Goal: Task Accomplishment & Management: Use online tool/utility

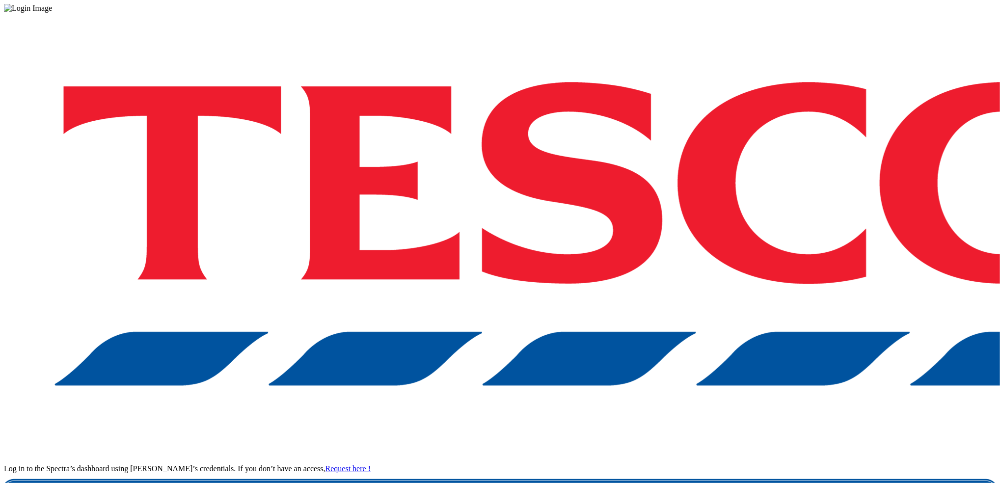
click at [747, 481] on link "Login" at bounding box center [500, 491] width 992 height 20
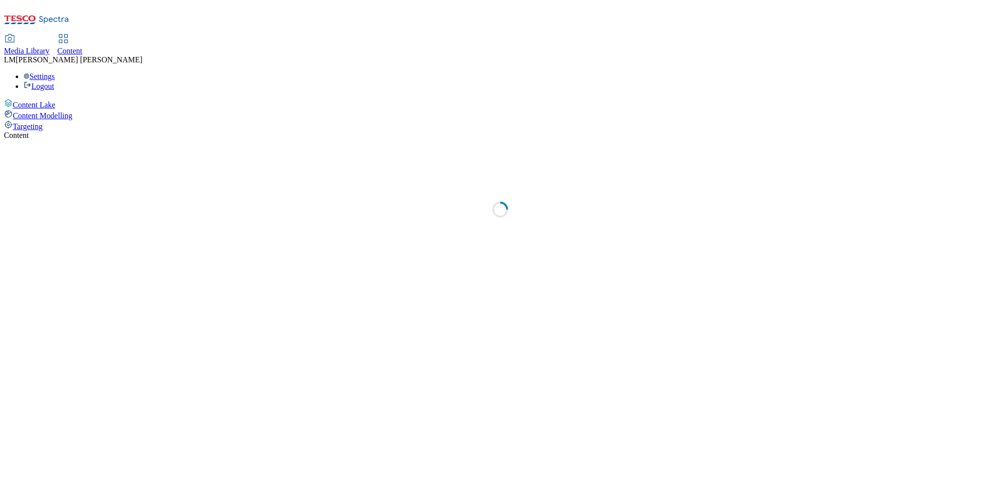
select select "ghs-[GEOGRAPHIC_DATA]"
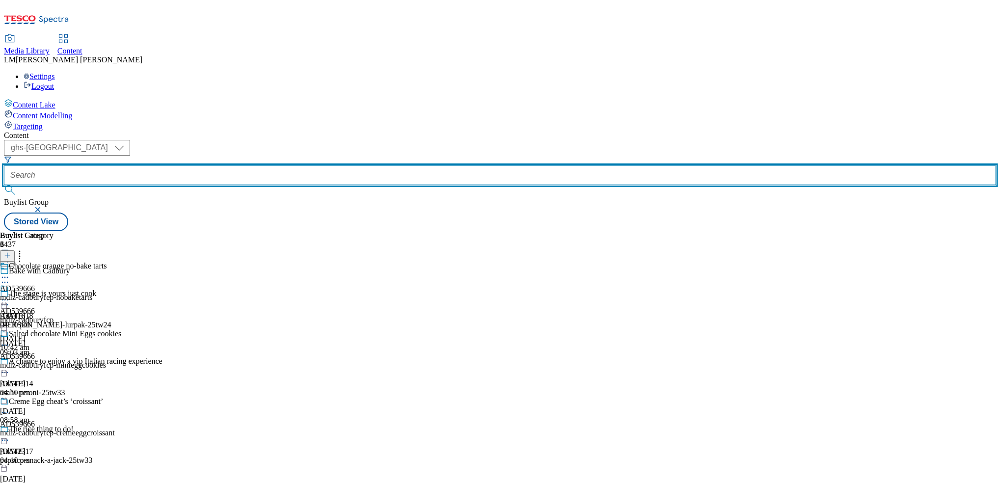
click at [237, 165] on input "text" at bounding box center [500, 175] width 992 height 20
paste input "541968"
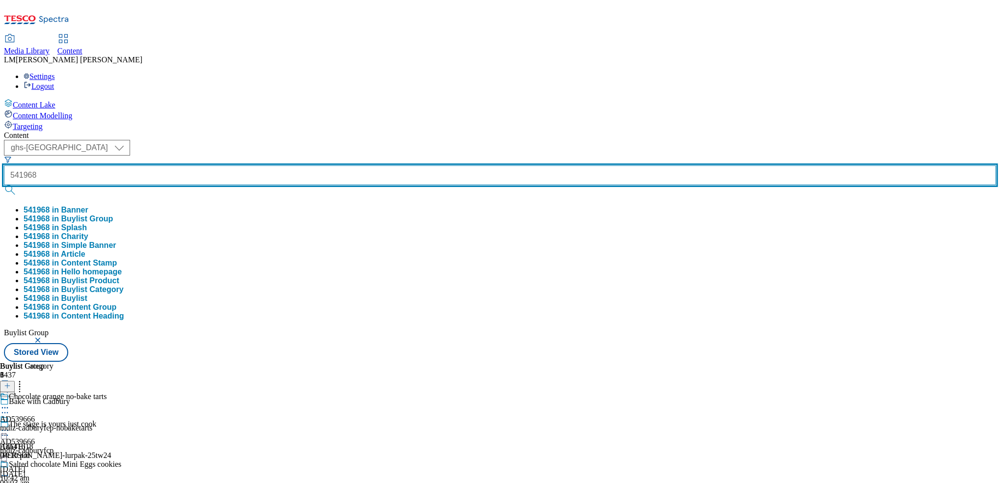
type input "541968"
click at [4, 185] on button "submit" at bounding box center [11, 190] width 14 height 10
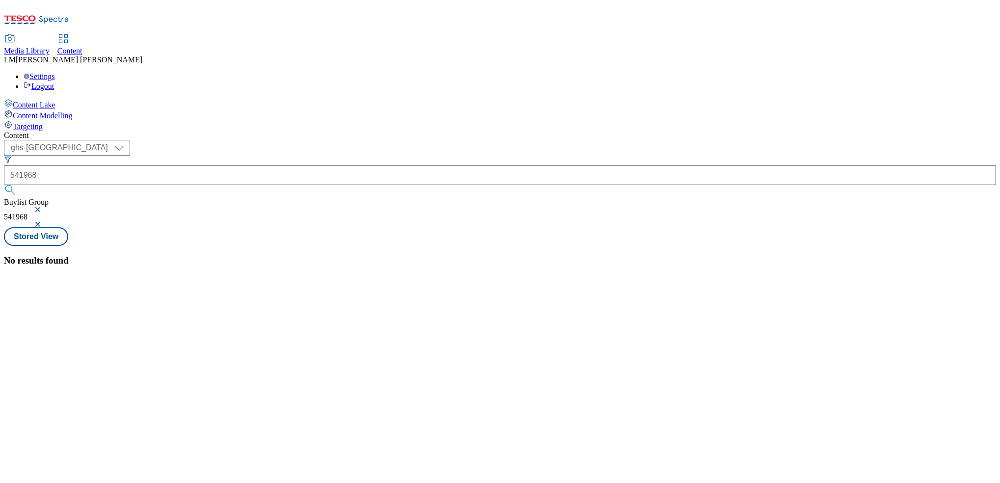
click at [44, 207] on button "button" at bounding box center [39, 210] width 10 height 6
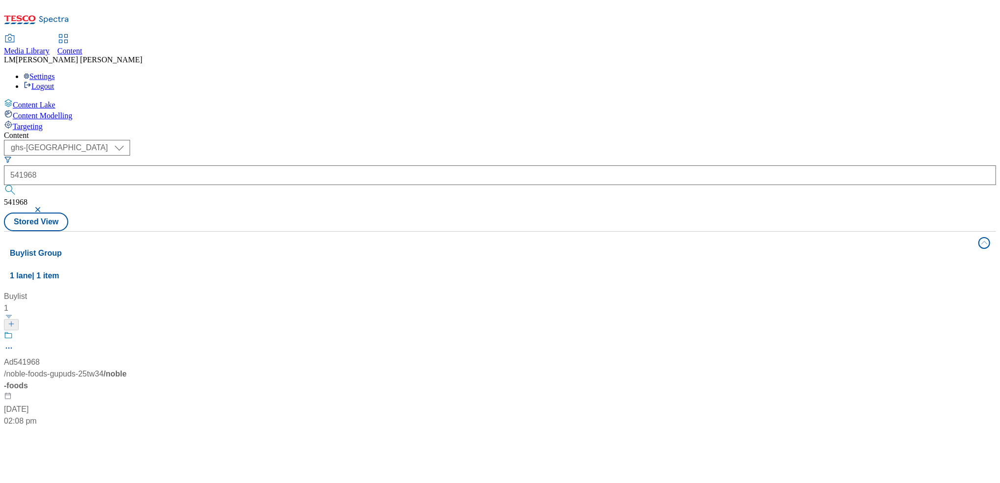
click at [445, 131] on div "Content ( optional ) ghs-roi ghs-uk ghs-uk 541968 541968 Stored View Buylist Gr…" at bounding box center [500, 395] width 992 height 528
click at [13, 331] on span at bounding box center [13, 337] width 0 height 12
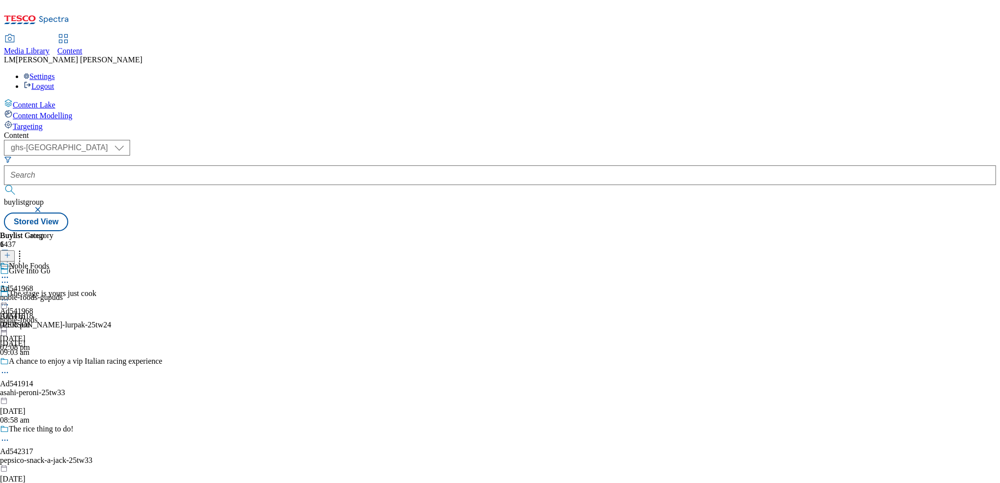
click at [10, 277] on icon at bounding box center [5, 282] width 10 height 10
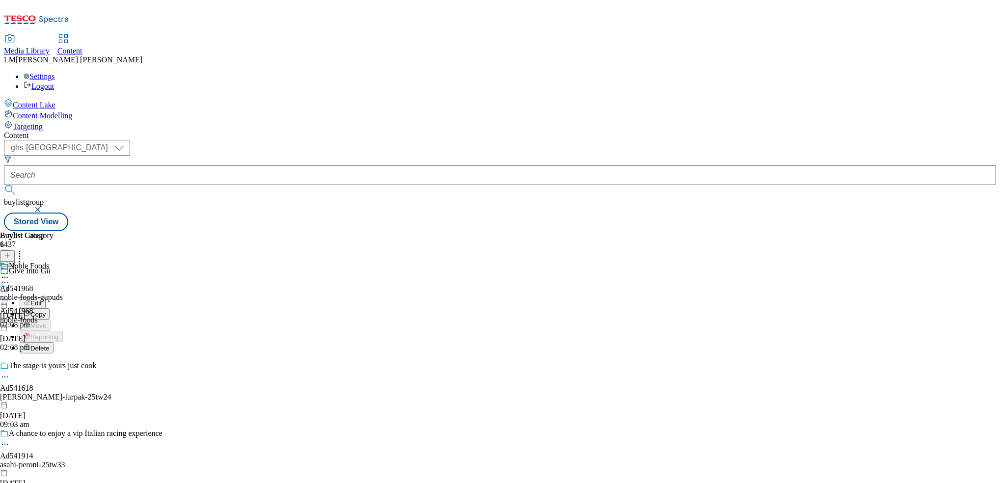
click at [10, 295] on icon at bounding box center [5, 300] width 10 height 10
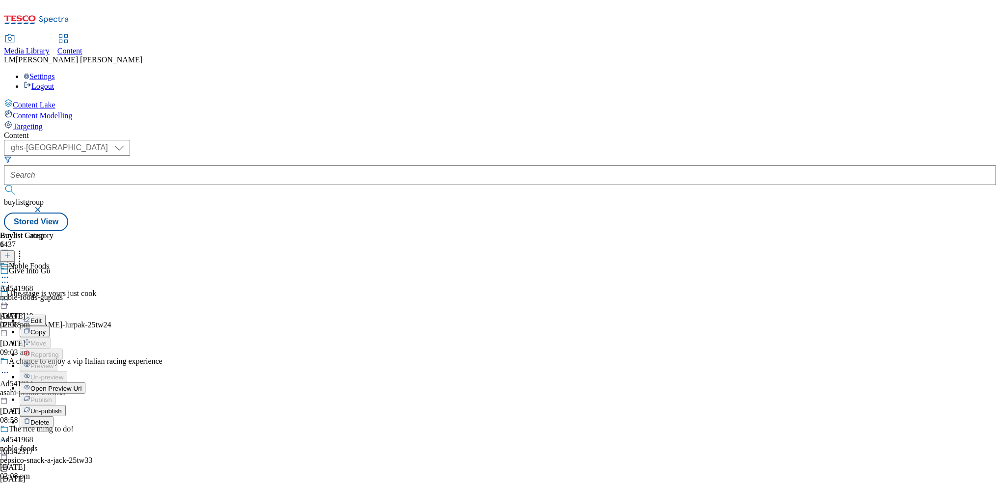
click at [82, 385] on span "Open Preview Url" at bounding box center [55, 388] width 51 height 7
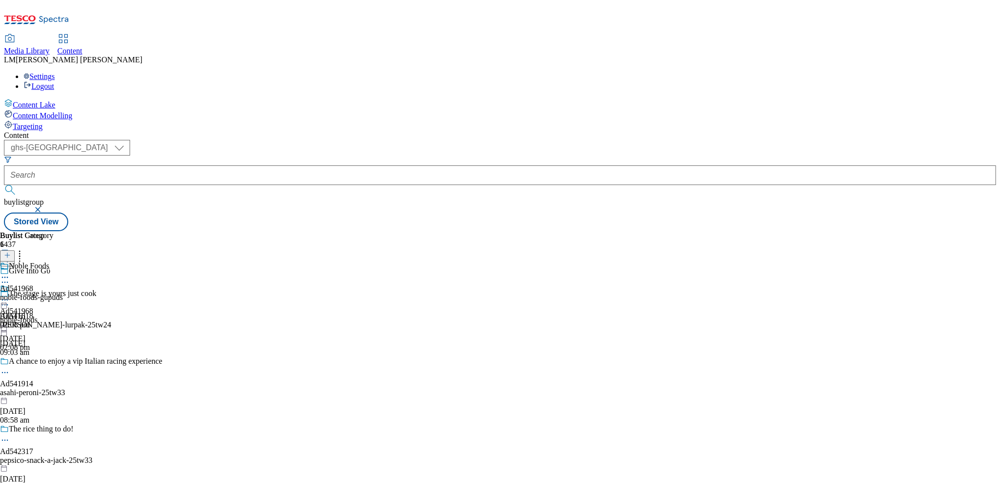
click at [10, 277] on icon at bounding box center [5, 282] width 10 height 10
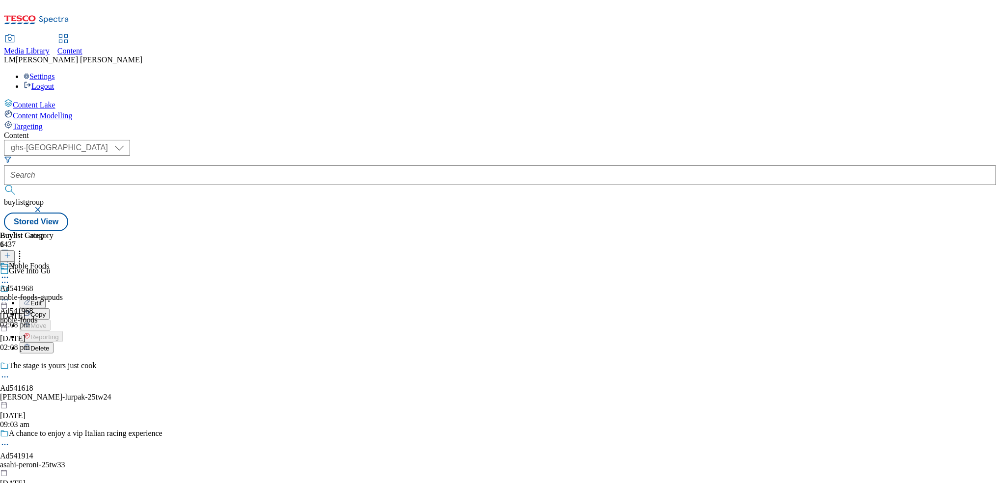
click at [10, 295] on icon at bounding box center [5, 300] width 10 height 10
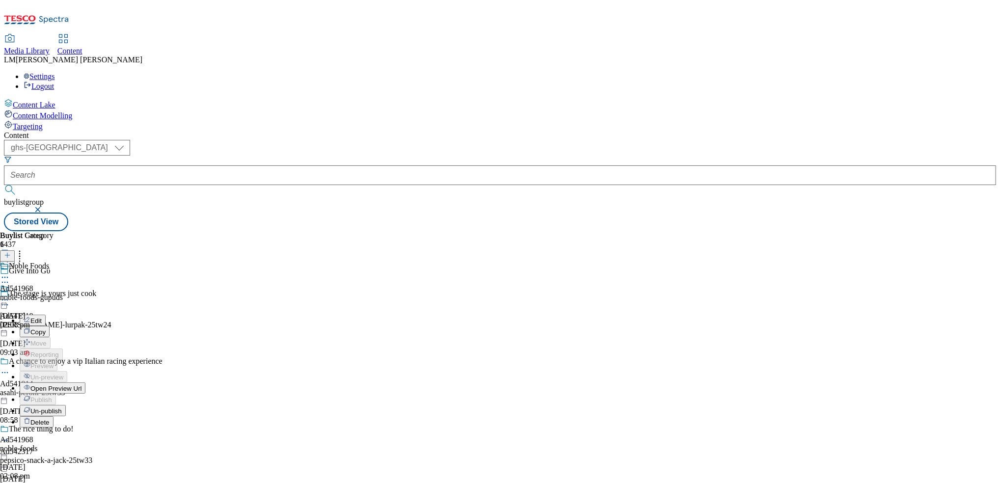
click at [62, 408] on span "Un-publish" at bounding box center [45, 411] width 31 height 7
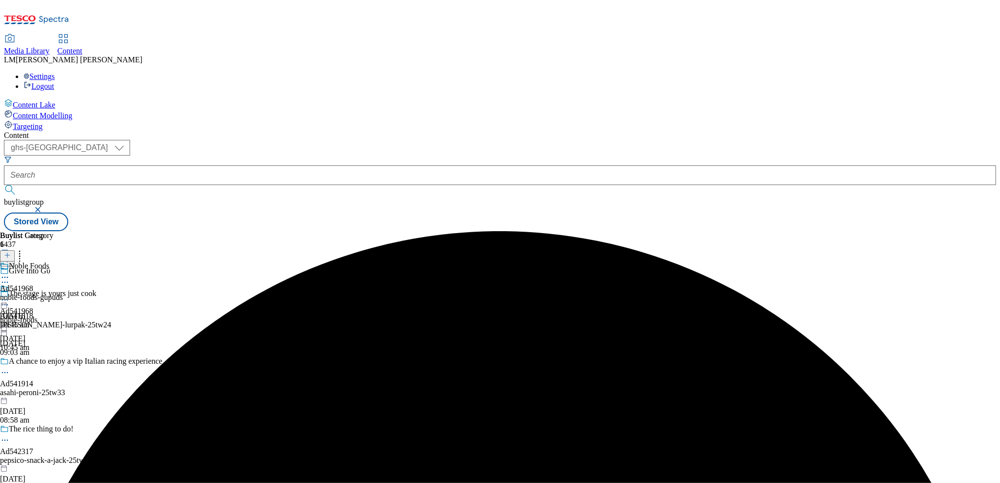
click at [10, 295] on icon at bounding box center [5, 300] width 10 height 10
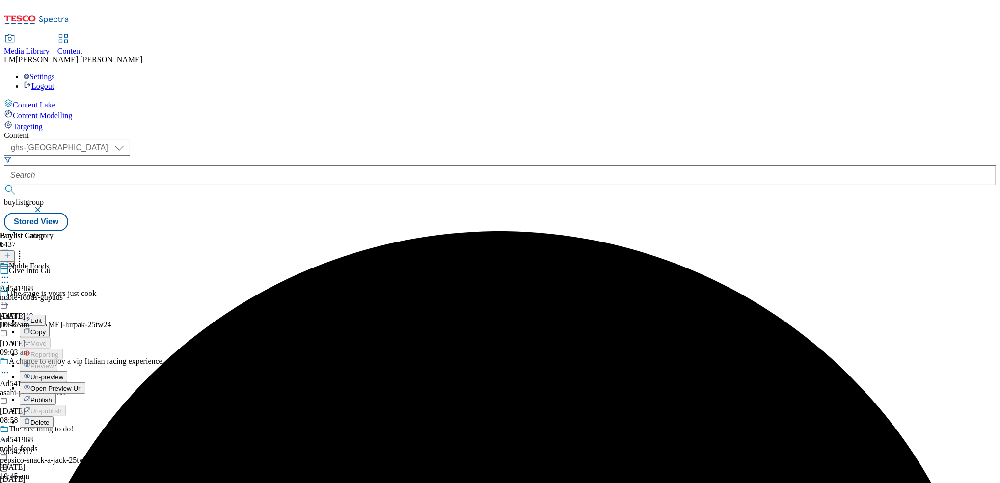
click at [63, 374] on span "Un-preview" at bounding box center [46, 377] width 33 height 7
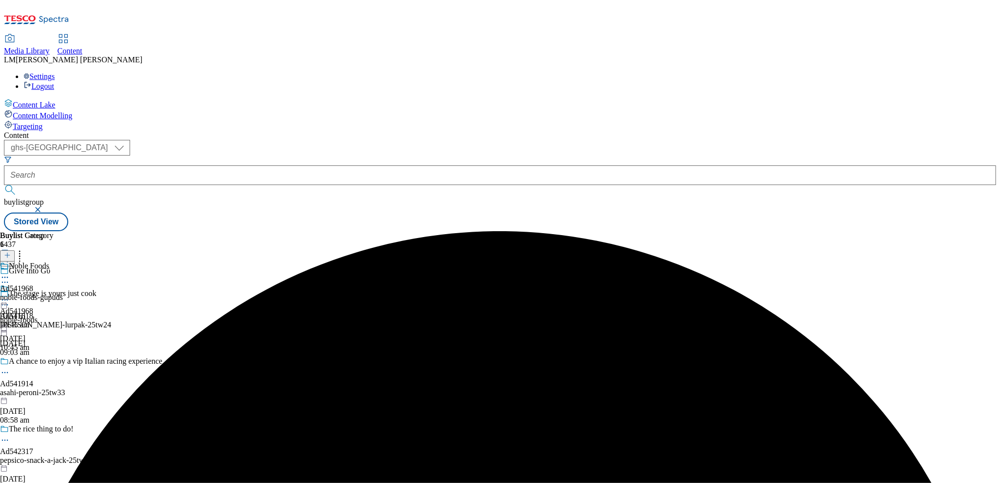
click at [10, 295] on icon at bounding box center [5, 300] width 10 height 10
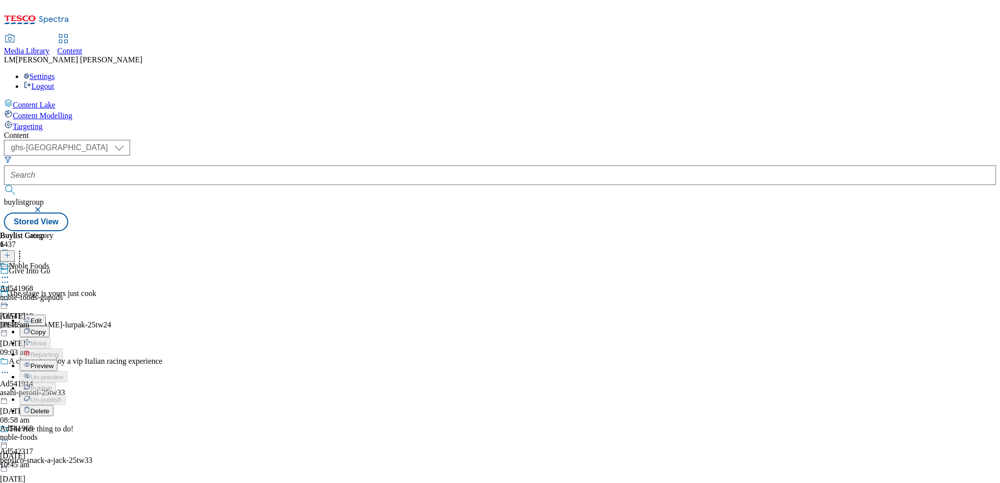
click at [54, 362] on span "Preview" at bounding box center [41, 365] width 23 height 7
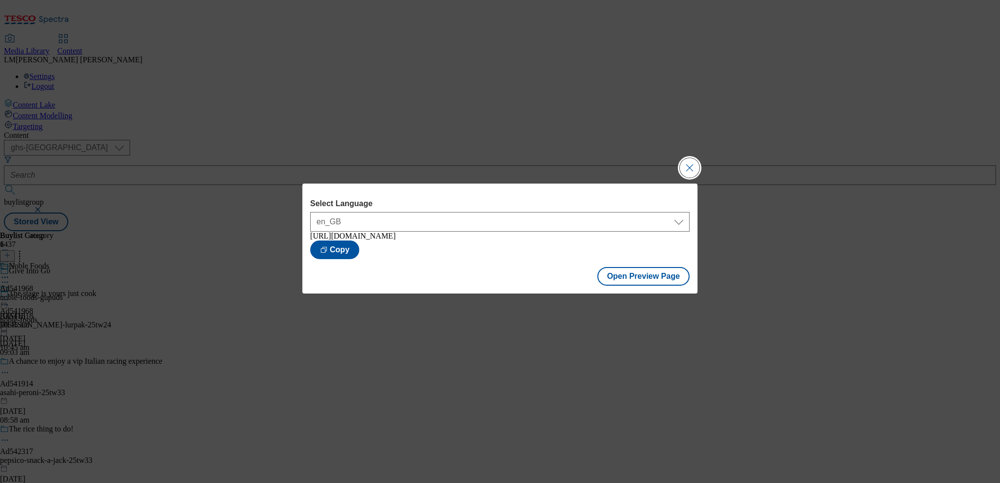
click at [693, 159] on button "Close Modal" at bounding box center [690, 168] width 20 height 20
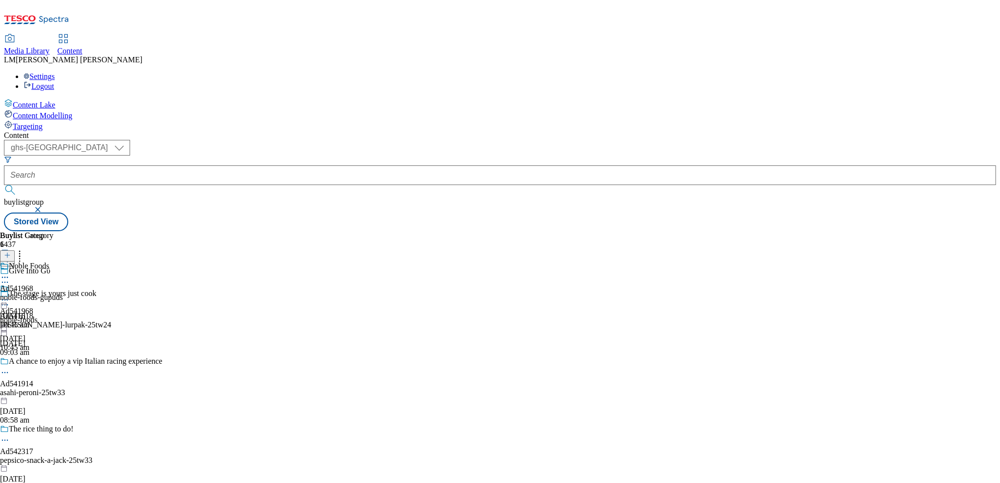
click at [10, 295] on icon at bounding box center [5, 300] width 10 height 10
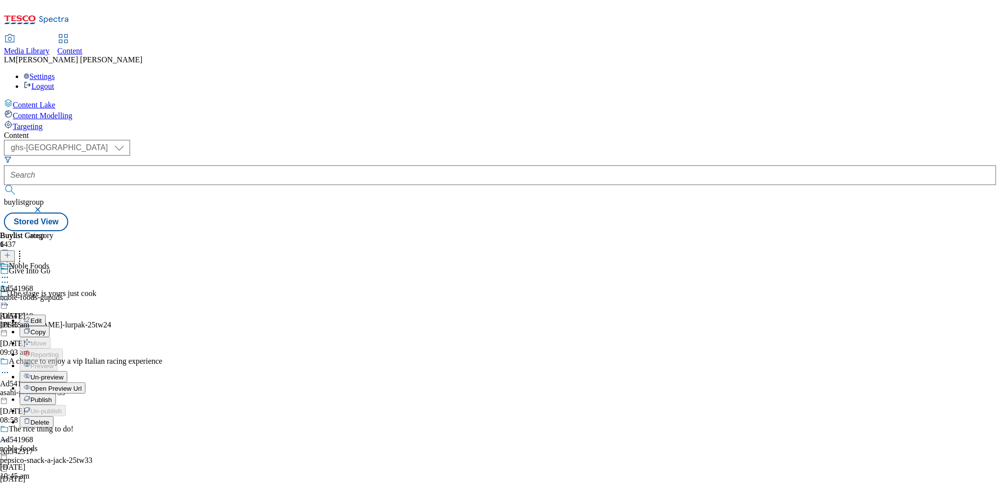
click at [10, 277] on icon at bounding box center [5, 282] width 10 height 10
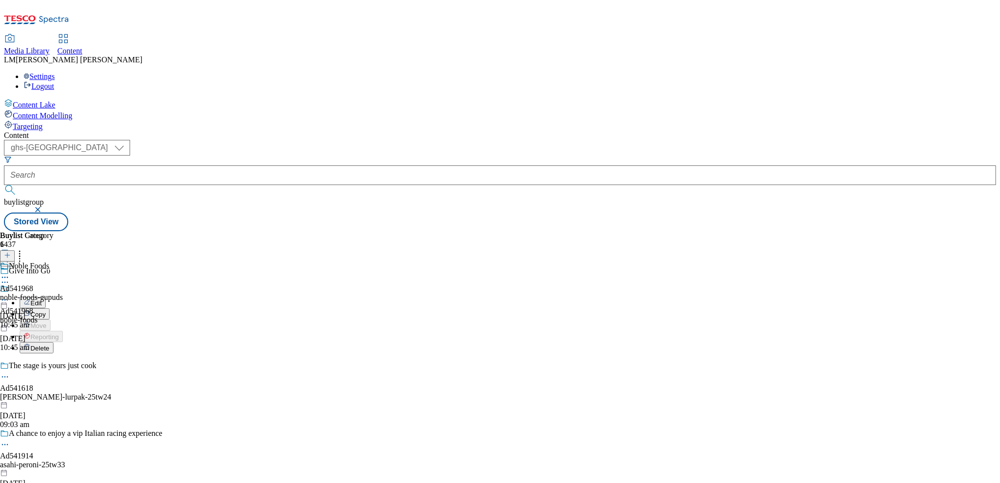
click at [46, 297] on button "Edit" at bounding box center [33, 302] width 26 height 11
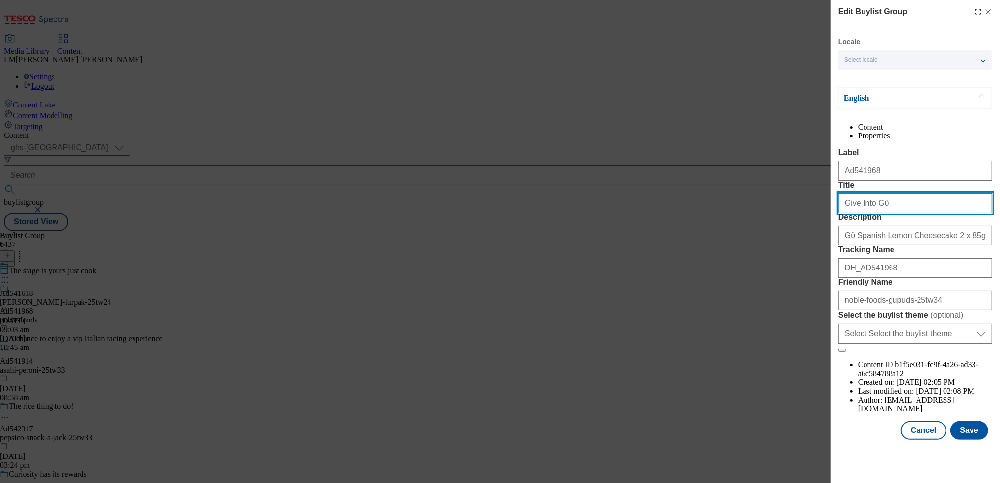
drag, startPoint x: 893, startPoint y: 238, endPoint x: 823, endPoint y: 240, distance: 70.3
click at [823, 240] on div "Edit Buylist Group Locale Select locale English Welsh English Content Propertie…" at bounding box center [500, 241] width 1000 height 483
click at [964, 440] on button "Save" at bounding box center [970, 430] width 38 height 19
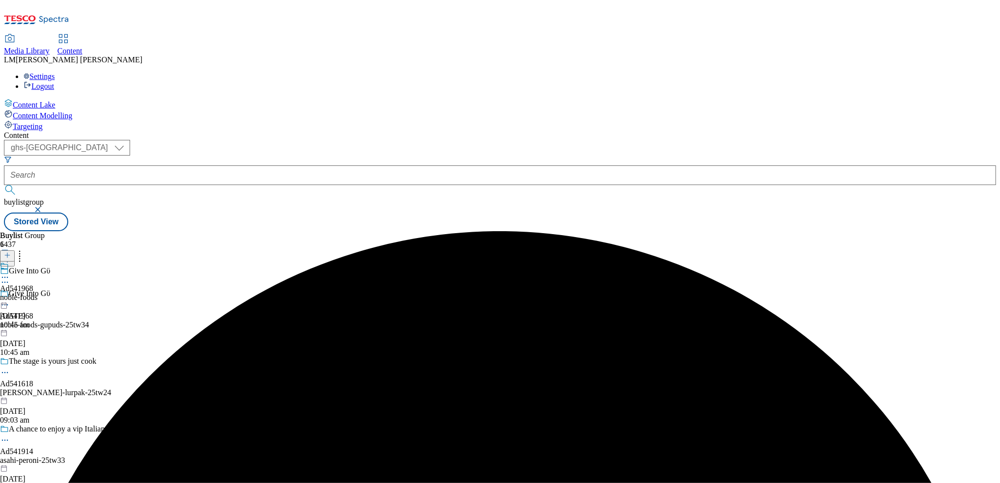
click at [10, 273] on icon at bounding box center [5, 278] width 10 height 10
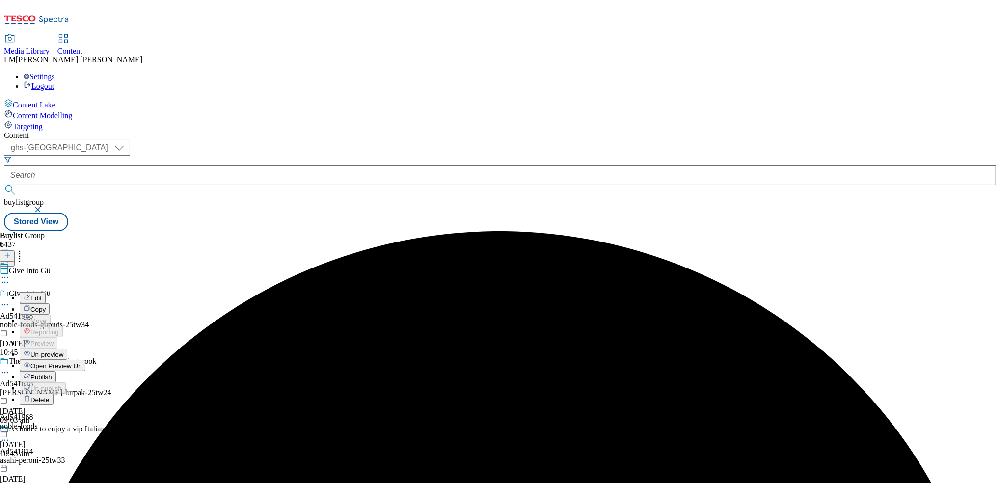
click at [10, 300] on icon at bounding box center [5, 305] width 10 height 10
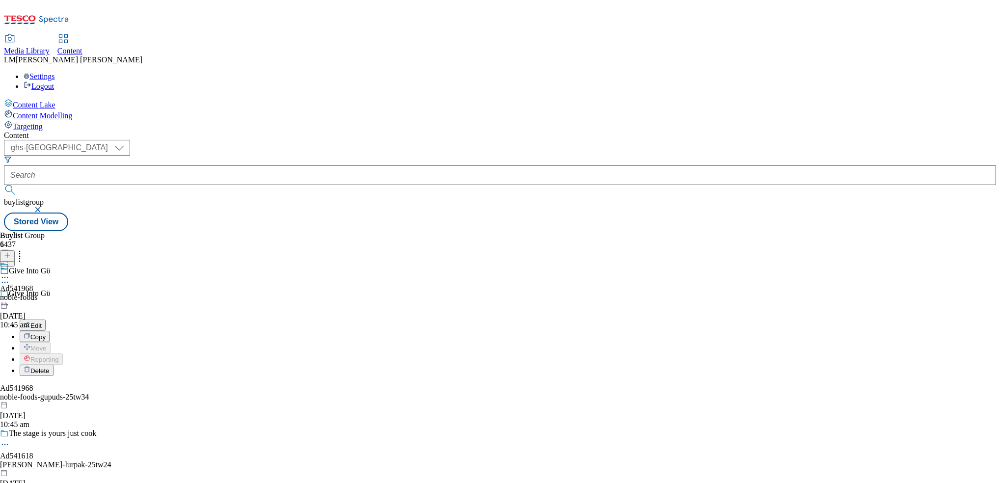
click at [46, 320] on button "Edit" at bounding box center [33, 325] width 26 height 11
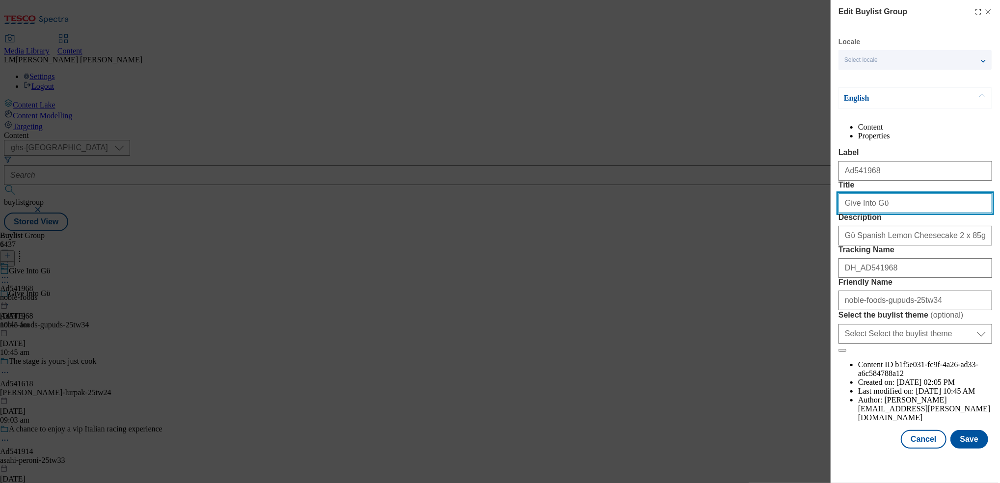
click at [888, 213] on input "Give Into Gϋ" at bounding box center [916, 203] width 154 height 20
paste input "ü"
type input "Give Into Gü"
click at [959, 449] on button "Save" at bounding box center [970, 439] width 38 height 19
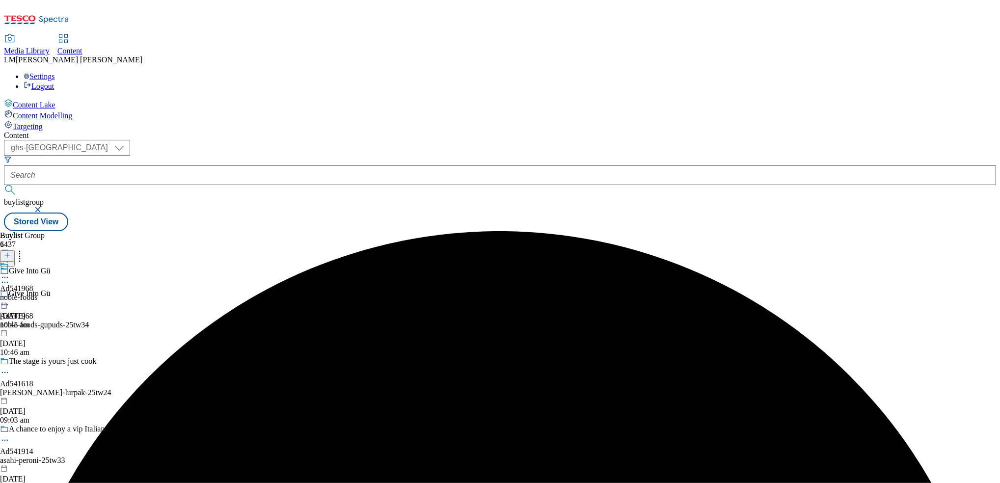
click at [10, 273] on icon at bounding box center [5, 278] width 10 height 10
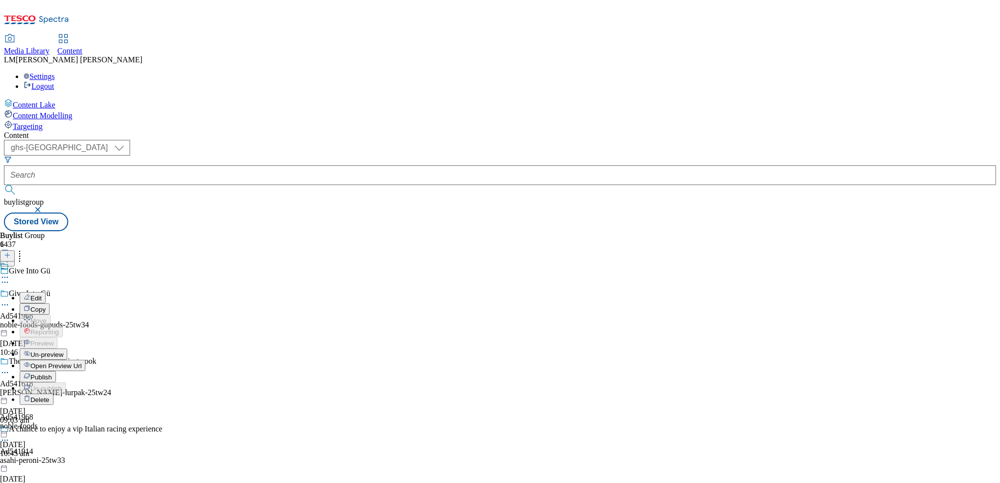
click at [85, 361] on div "Open Preview Url" at bounding box center [53, 365] width 66 height 8
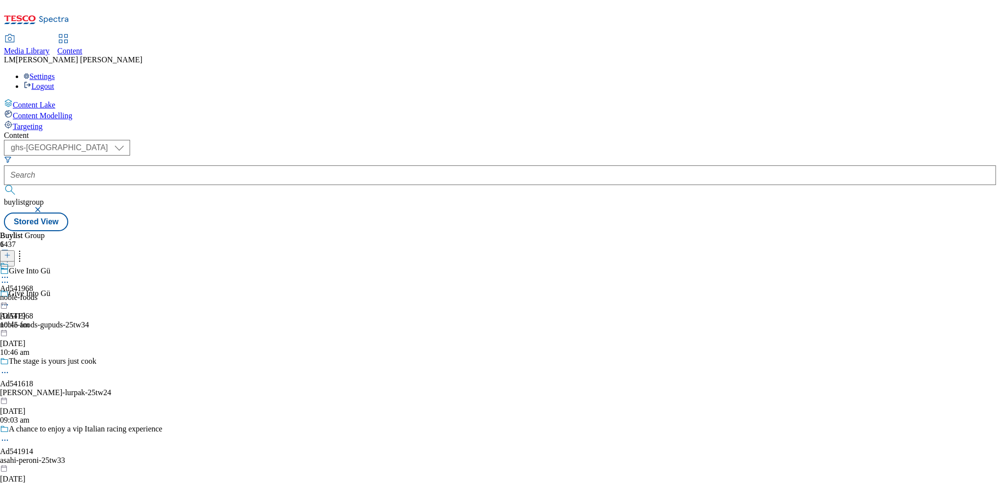
click at [10, 273] on icon at bounding box center [5, 278] width 10 height 10
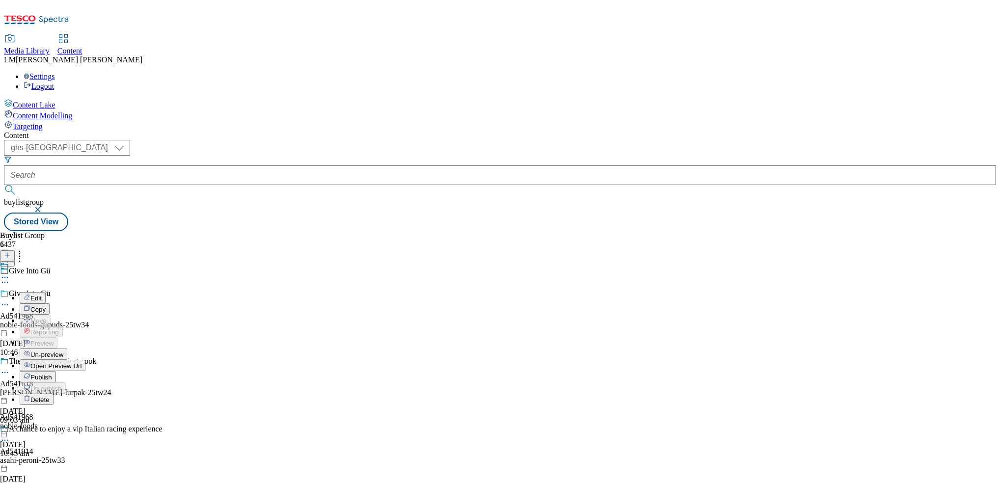
click at [82, 362] on span "Open Preview Url" at bounding box center [55, 365] width 51 height 7
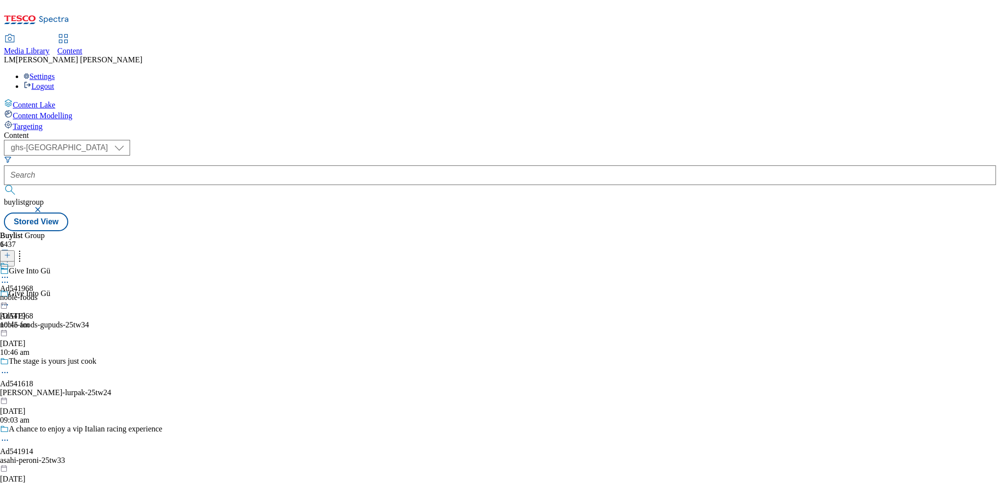
click at [10, 273] on icon at bounding box center [5, 278] width 10 height 10
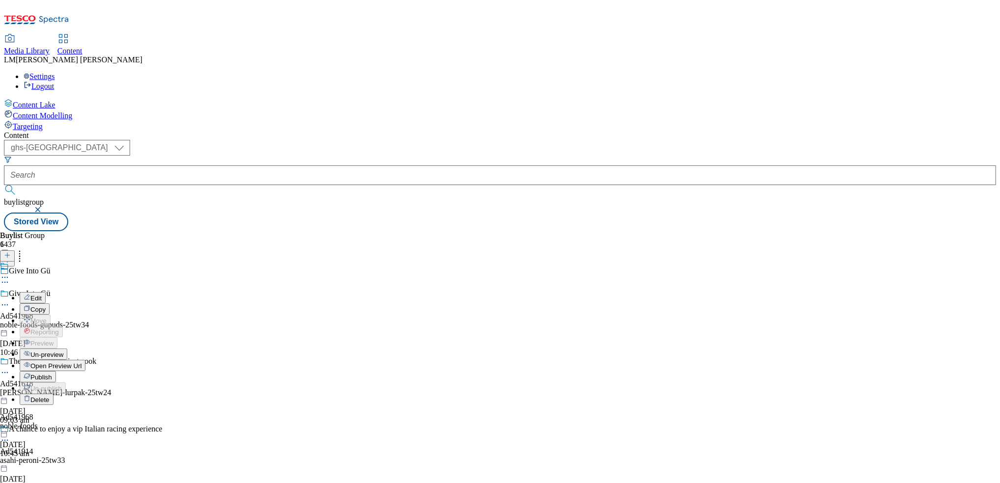
click at [63, 351] on span "Un-preview" at bounding box center [46, 354] width 33 height 7
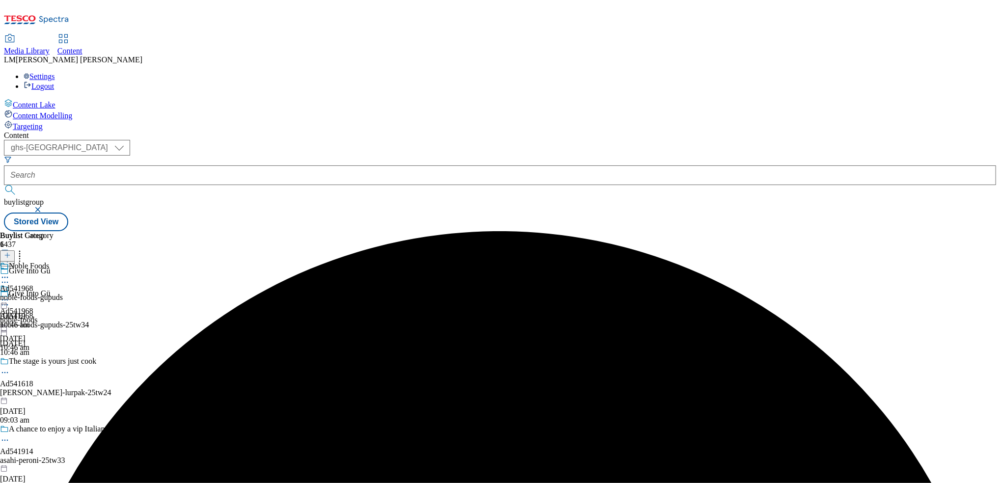
click at [10, 300] on icon at bounding box center [5, 305] width 10 height 10
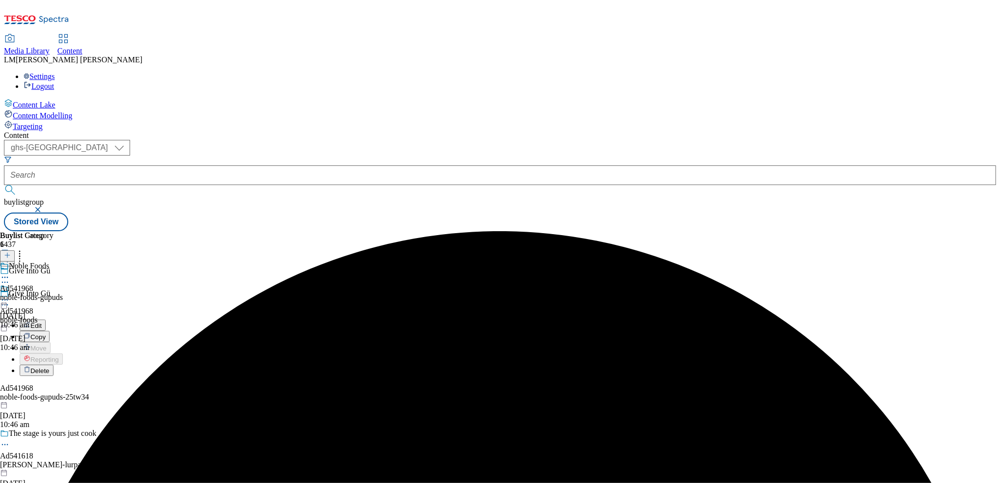
click at [46, 320] on button "Edit" at bounding box center [33, 325] width 26 height 11
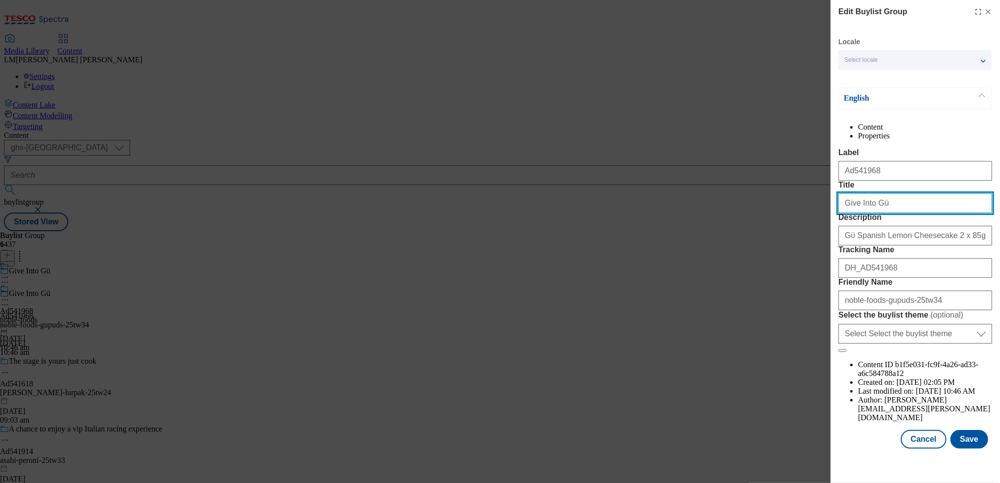
click at [890, 213] on input "Give Into Gü" at bounding box center [916, 203] width 154 height 20
paste input "ü"
type input "Give Into Gü"
click at [890, 213] on input "Give Into Gü" at bounding box center [916, 203] width 154 height 20
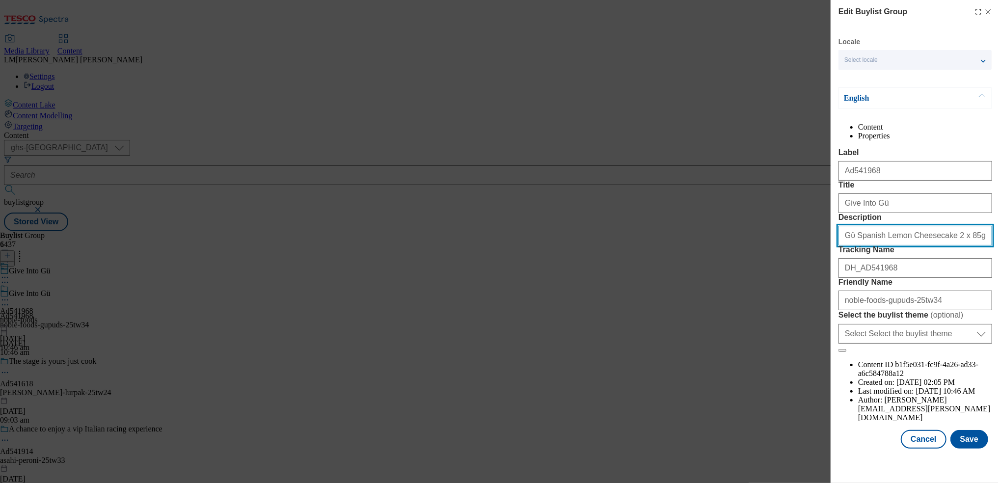
click at [851, 246] on input "Gϋ Spanish Lemon Cheesecake 2 x 85g (170g)" at bounding box center [916, 236] width 154 height 20
paste input "ü"
type input "Gü Spanish Lemon Cheesecake 2 x 85g (170g)"
click at [965, 449] on button "Save" at bounding box center [970, 439] width 38 height 19
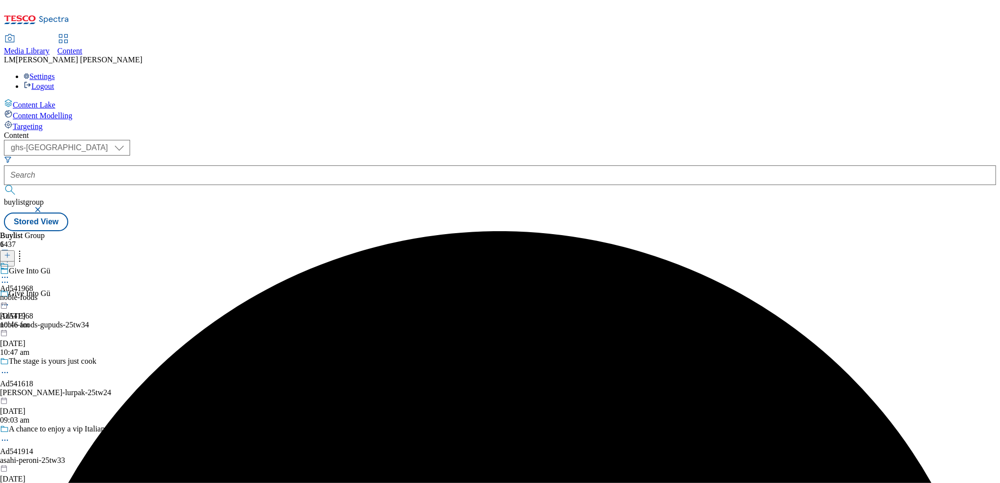
click at [10, 273] on icon at bounding box center [5, 278] width 10 height 10
click at [46, 292] on button "Edit" at bounding box center [33, 297] width 26 height 11
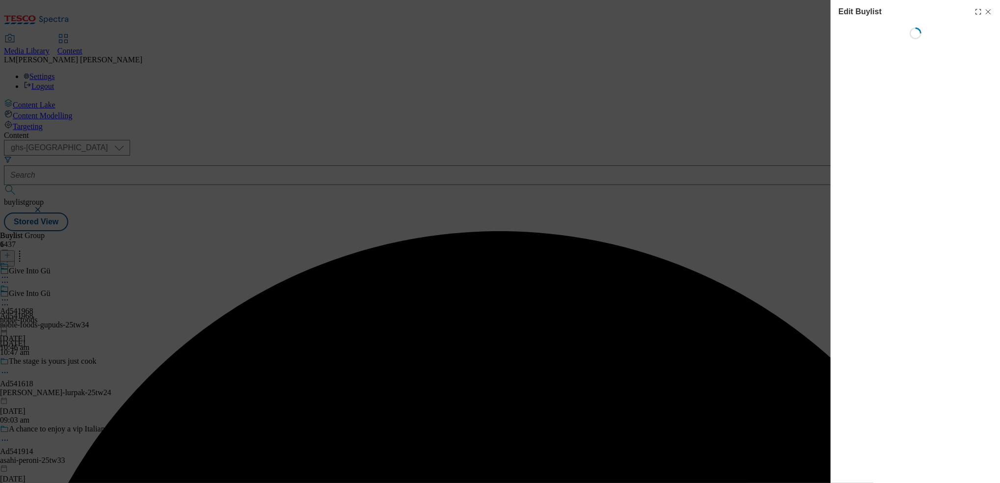
select select "tactical"
select select "supplier funded short term 1-3 weeks"
select select "dunnhumby"
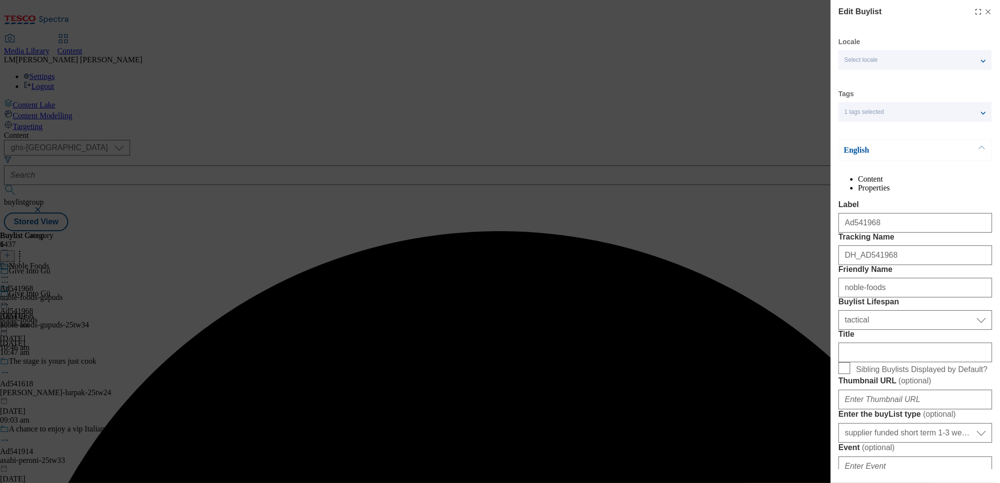
select select "Banner"
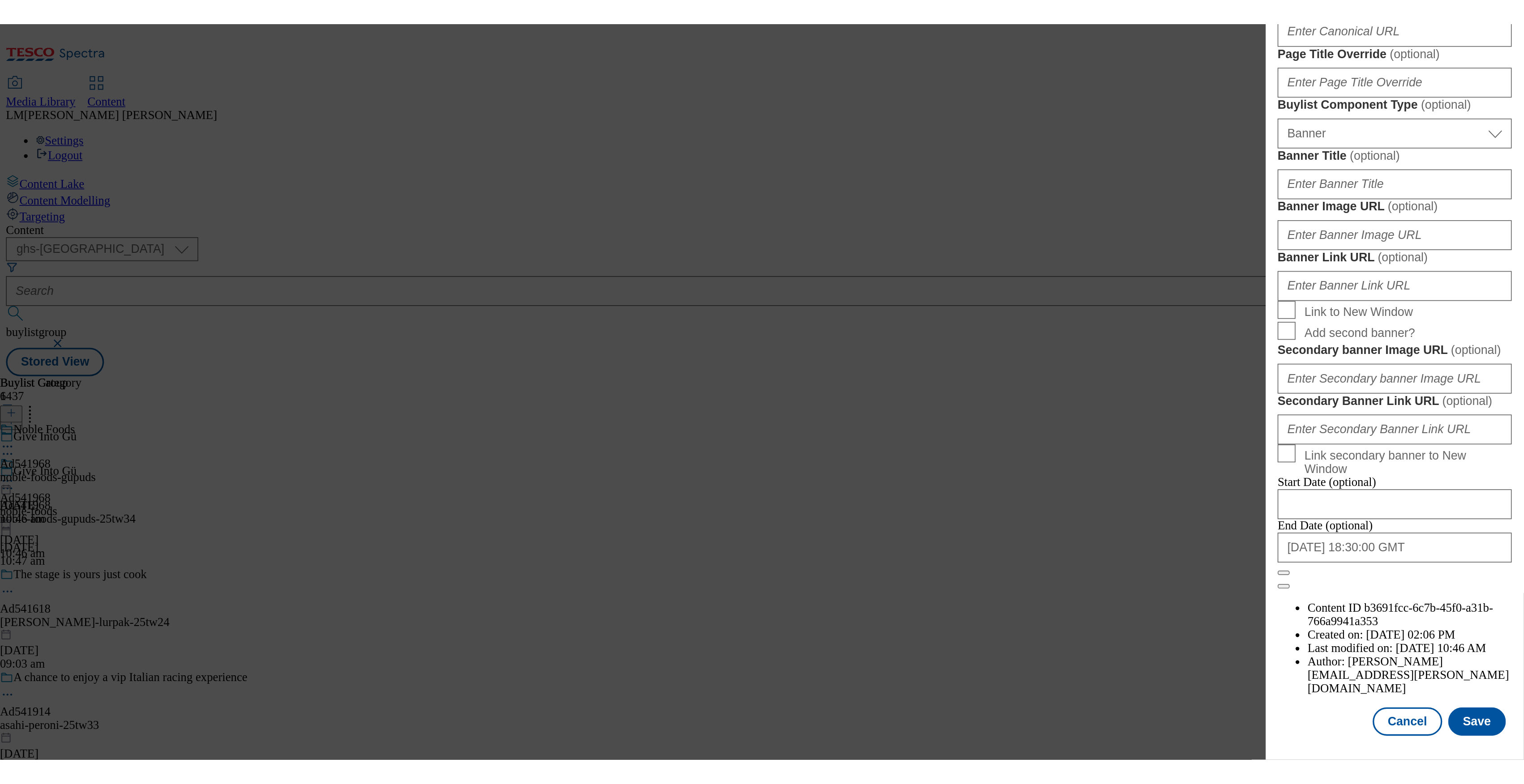
scroll to position [916, 0]
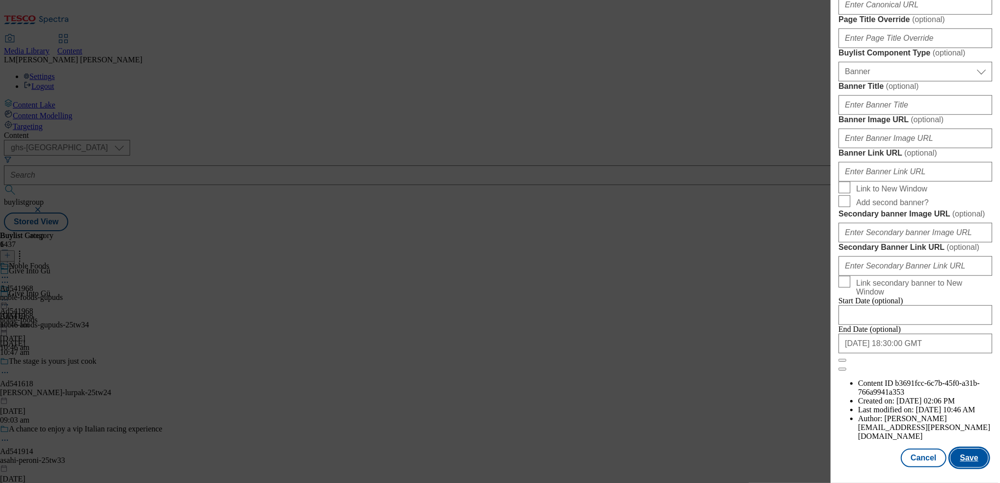
click at [970, 449] on button "Save" at bounding box center [970, 458] width 38 height 19
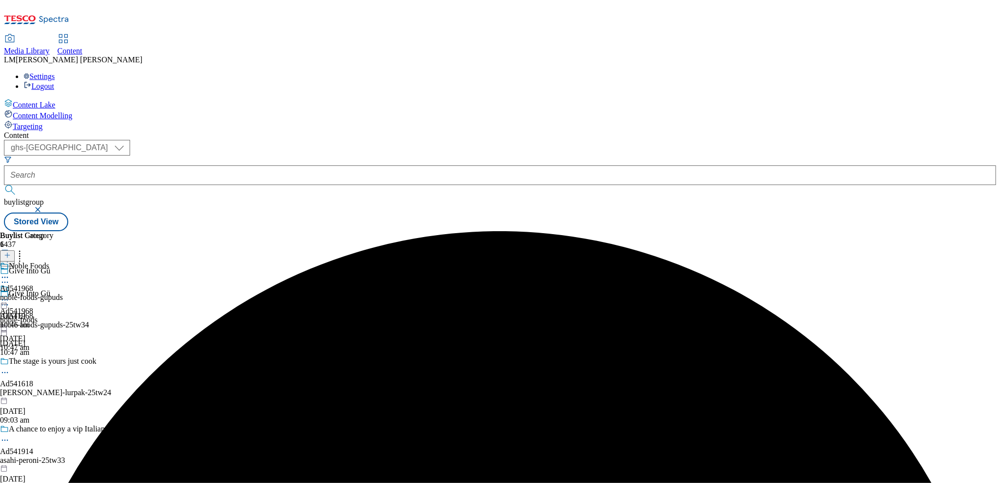
click at [10, 300] on icon at bounding box center [5, 305] width 10 height 10
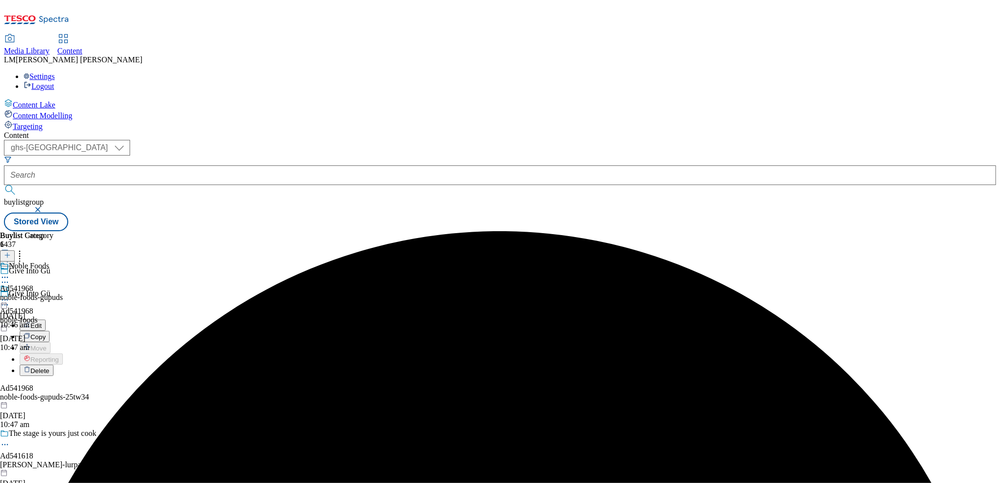
click at [10, 295] on icon at bounding box center [5, 300] width 10 height 10
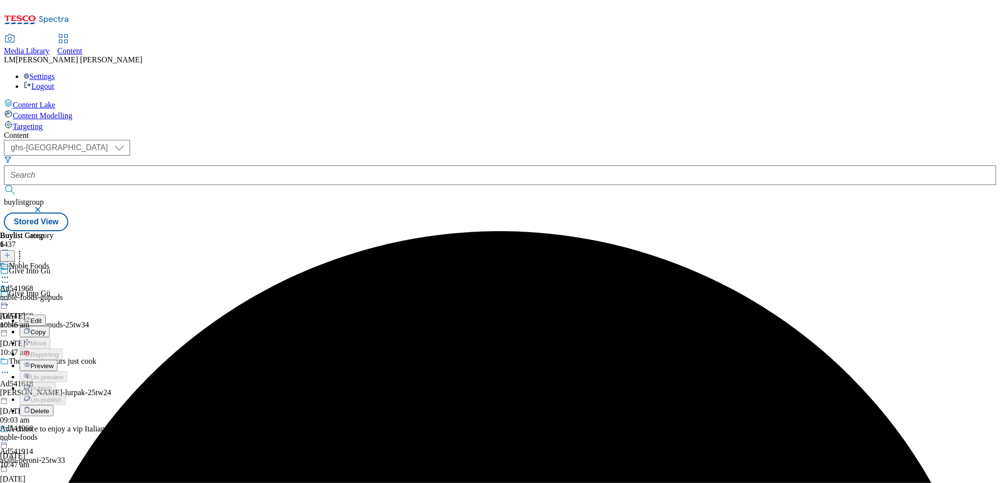
click at [67, 360] on li "Preview" at bounding box center [44, 365] width 48 height 11
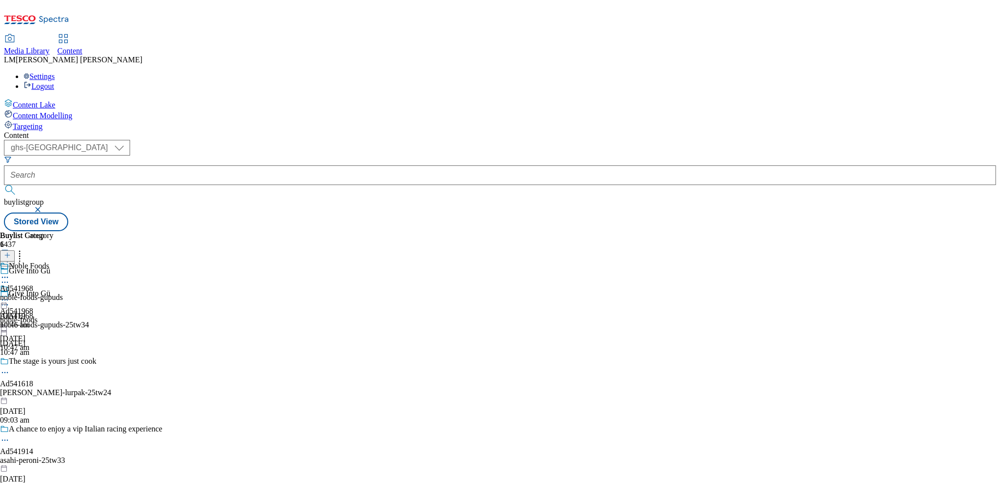
click at [10, 295] on icon at bounding box center [5, 300] width 10 height 10
click at [54, 362] on span "Preview" at bounding box center [41, 365] width 23 height 7
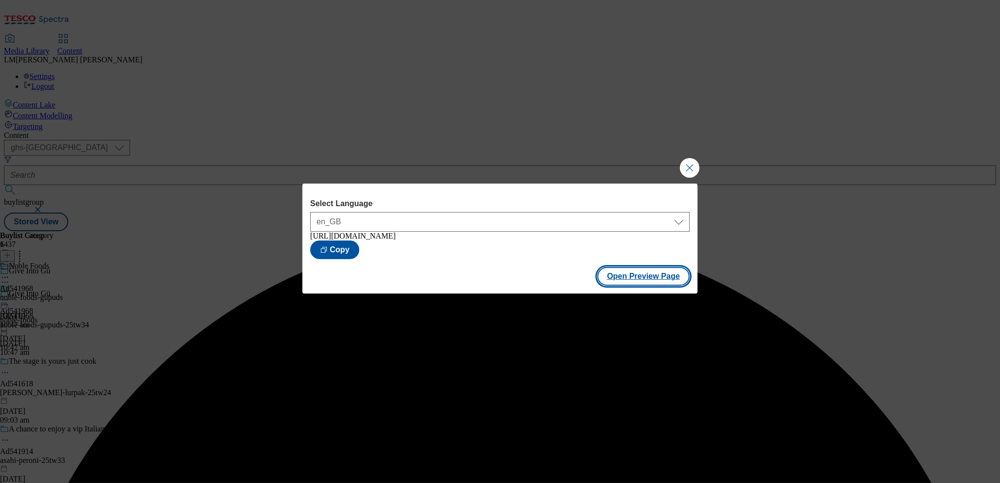
click at [645, 281] on button "Open Preview Page" at bounding box center [644, 276] width 93 height 19
click at [699, 159] on button "Close Modal" at bounding box center [690, 168] width 20 height 20
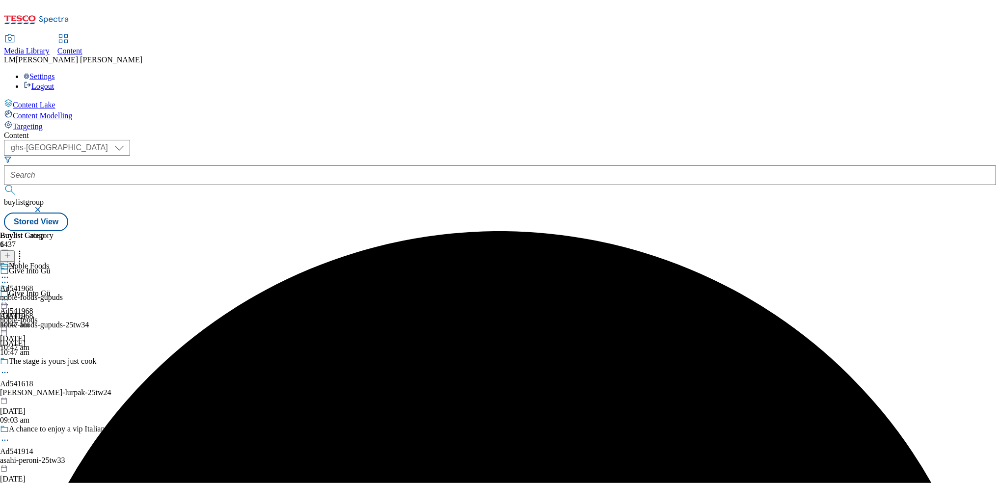
click at [37, 284] on div "Ad541968 noble-foods 6 Oct 2025 10:47 am" at bounding box center [18, 318] width 37 height 68
click at [8, 300] on circle at bounding box center [7, 300] width 1 height 1
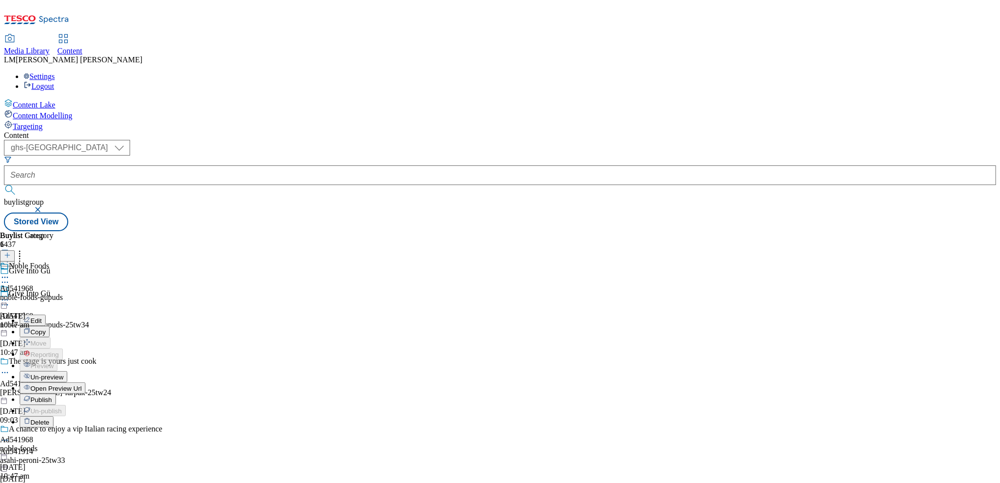
click at [52, 396] on span "Publish" at bounding box center [41, 399] width 22 height 7
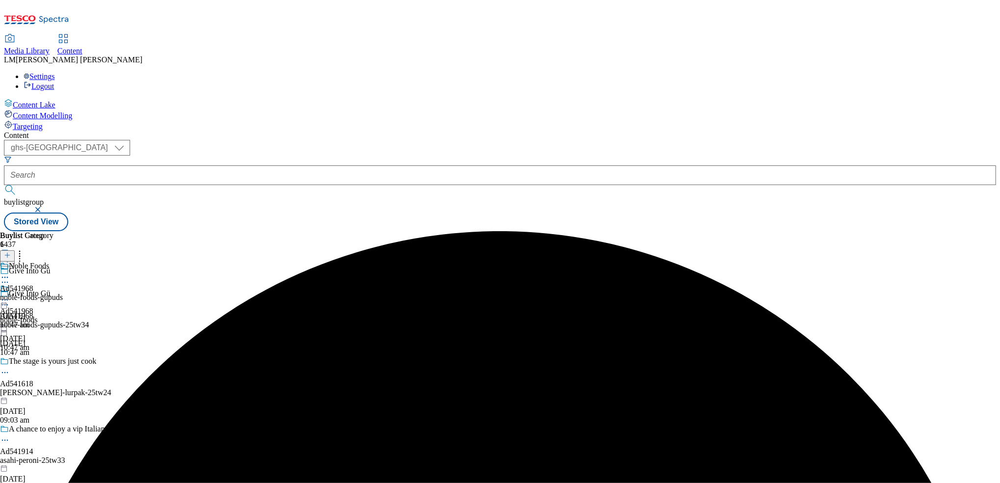
click at [10, 295] on icon at bounding box center [5, 300] width 10 height 10
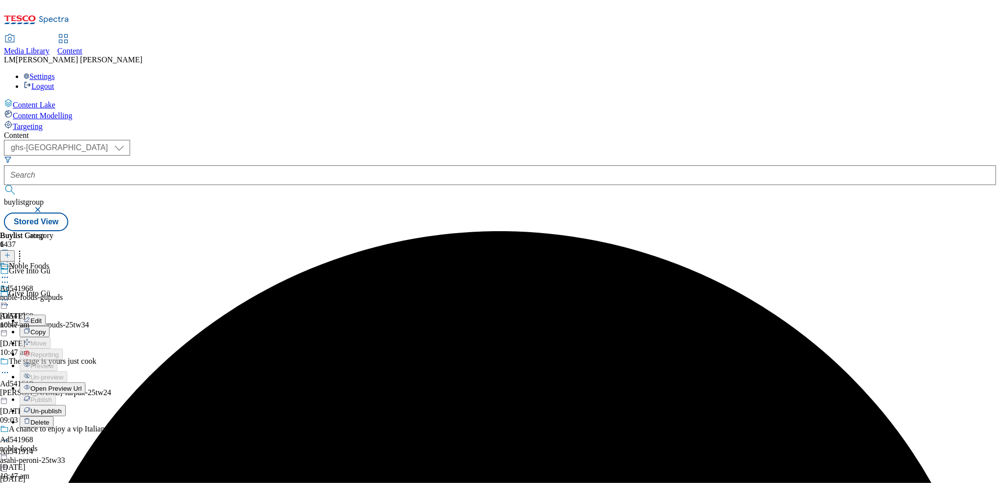
click at [82, 385] on span "Open Preview Url" at bounding box center [55, 388] width 51 height 7
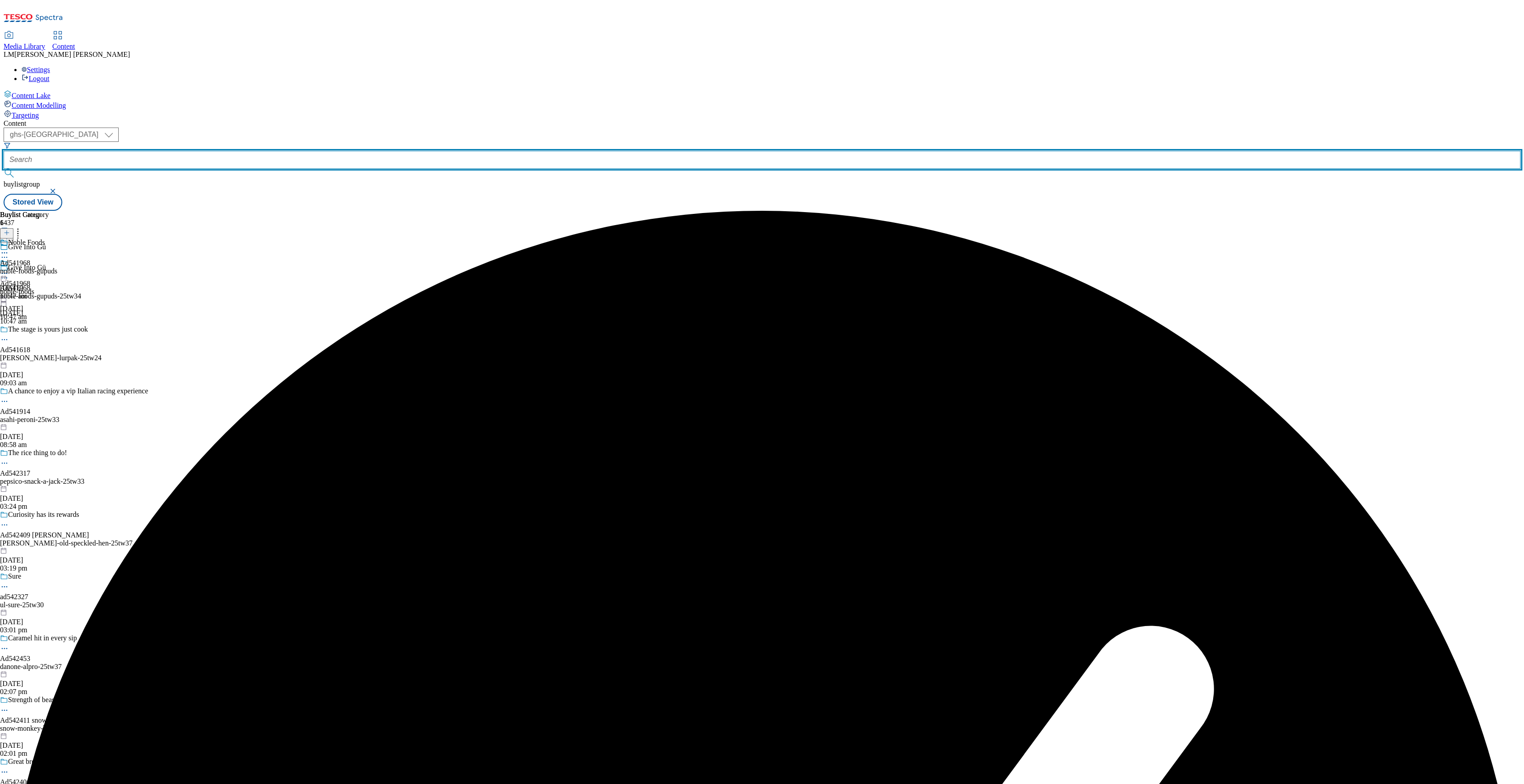
click at [219, 150] on input "text" at bounding box center [762, 160] width 1517 height 18
paste input "541969"
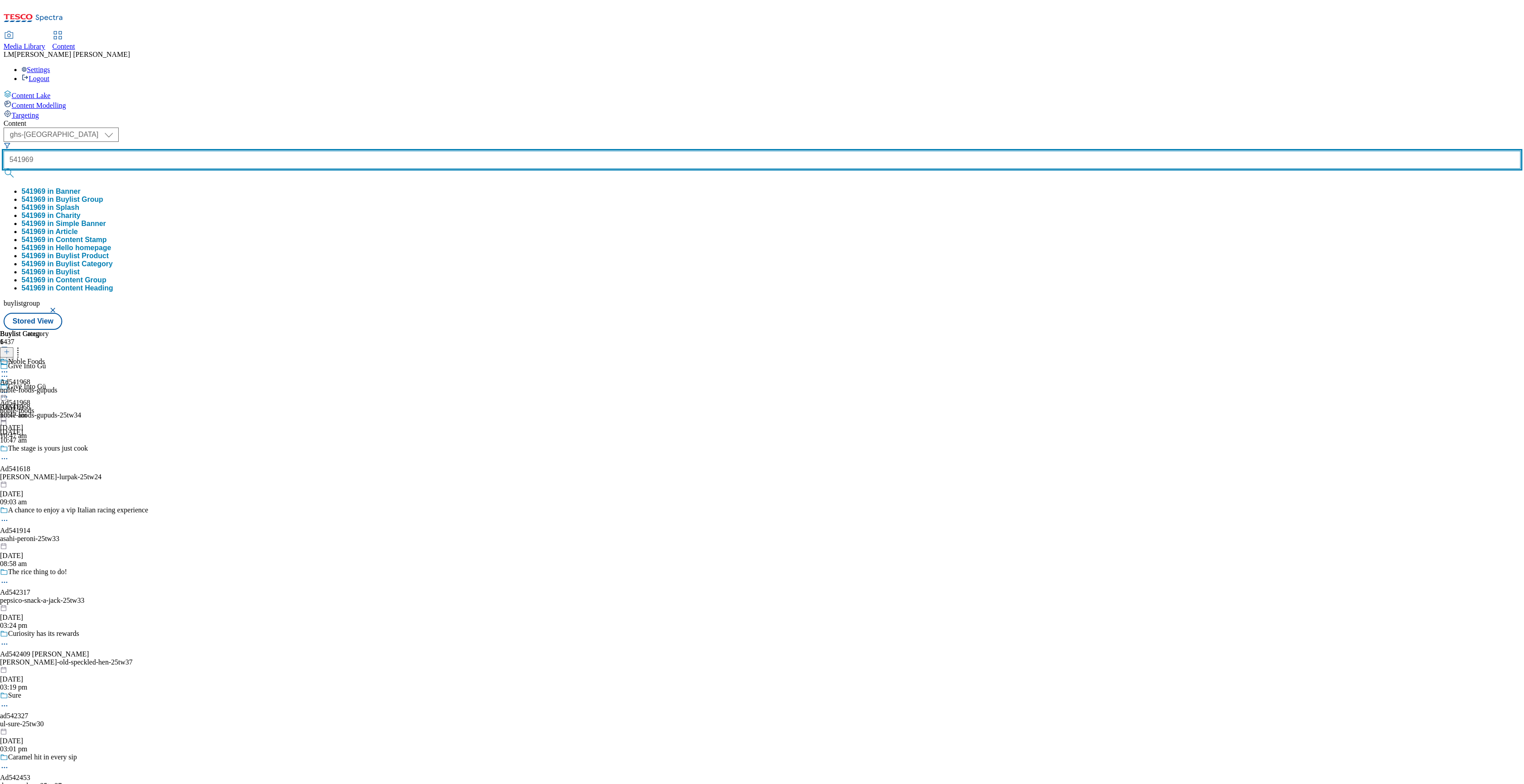
type input "541969"
click at [4, 169] on button "submit" at bounding box center [10, 173] width 13 height 9
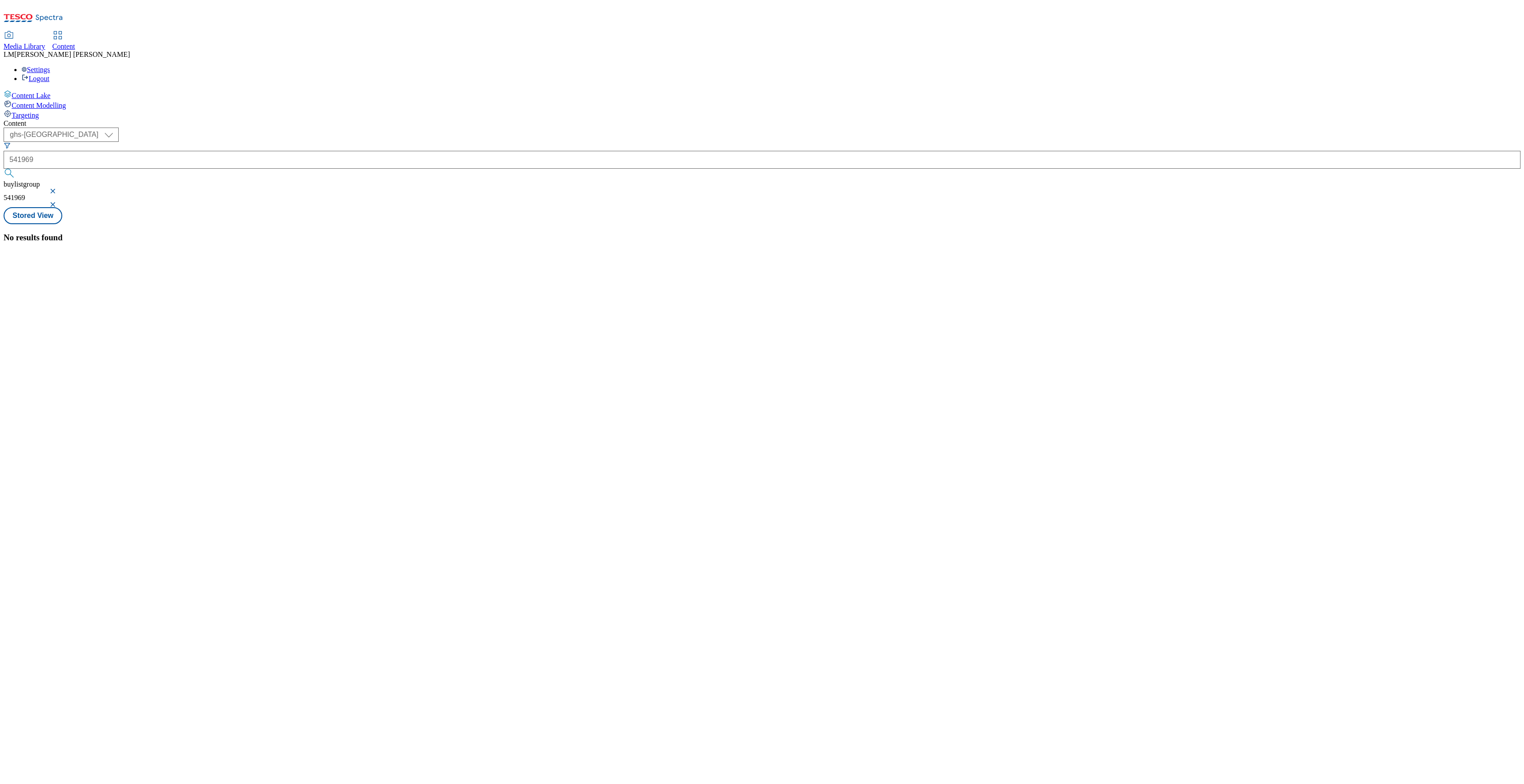
click at [58, 189] on button "button" at bounding box center [54, 191] width 9 height 5
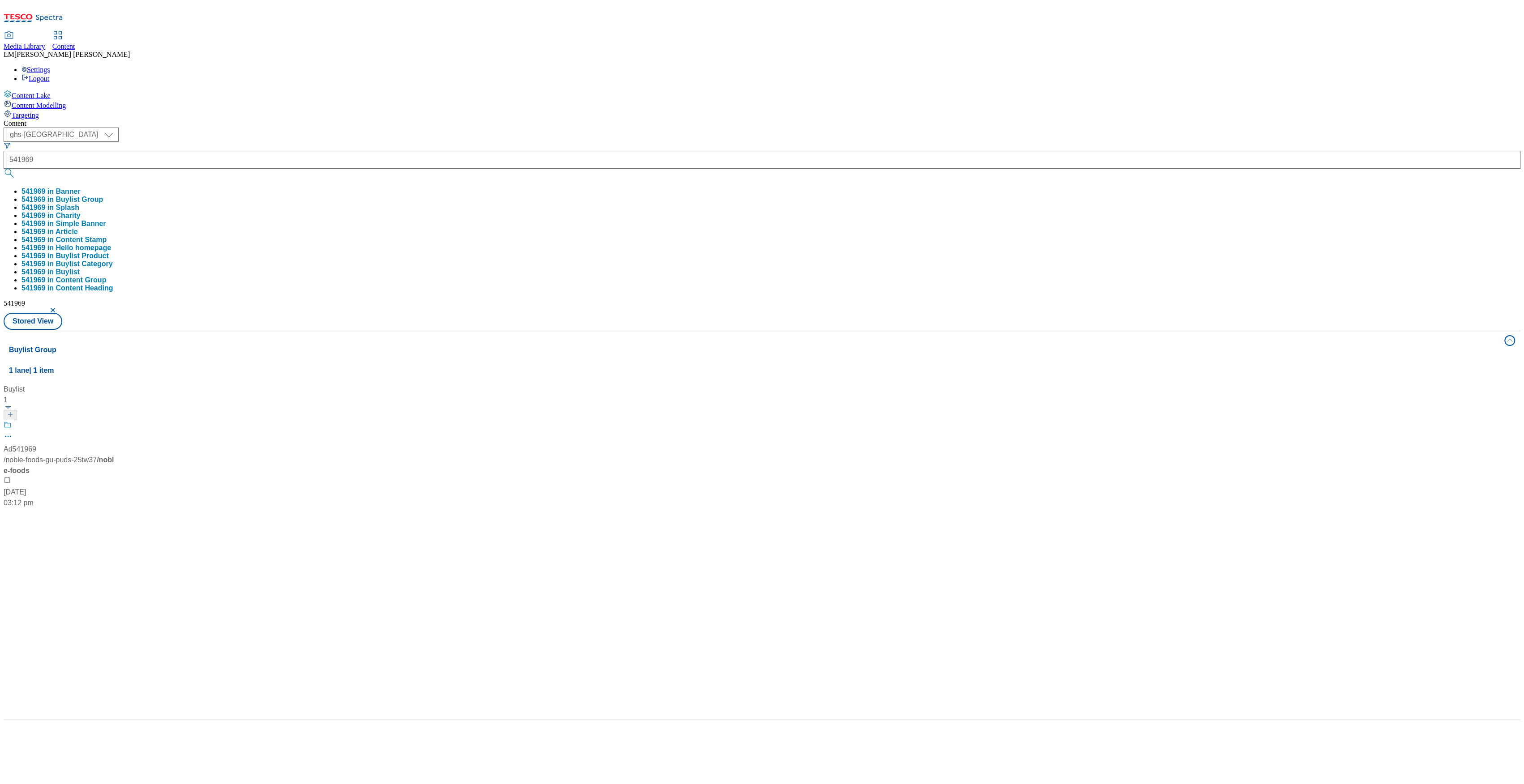
click at [409, 119] on div "Content ( optional ) ghs-roi ghs-uk ghs-uk 541969 541969 in Banner 541969 in Bu…" at bounding box center [762, 419] width 1517 height 601
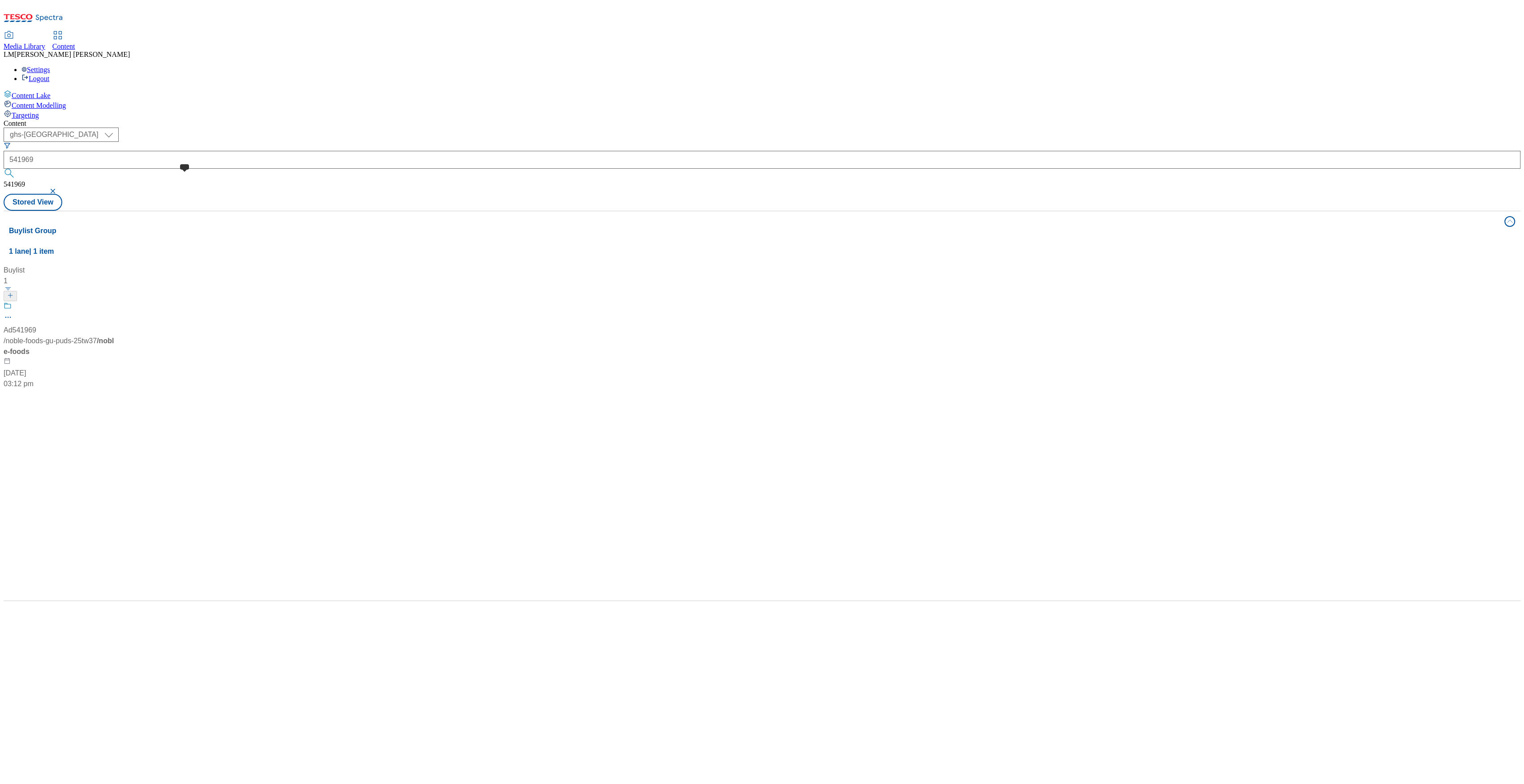
click at [12, 302] on span at bounding box center [12, 307] width 0 height 11
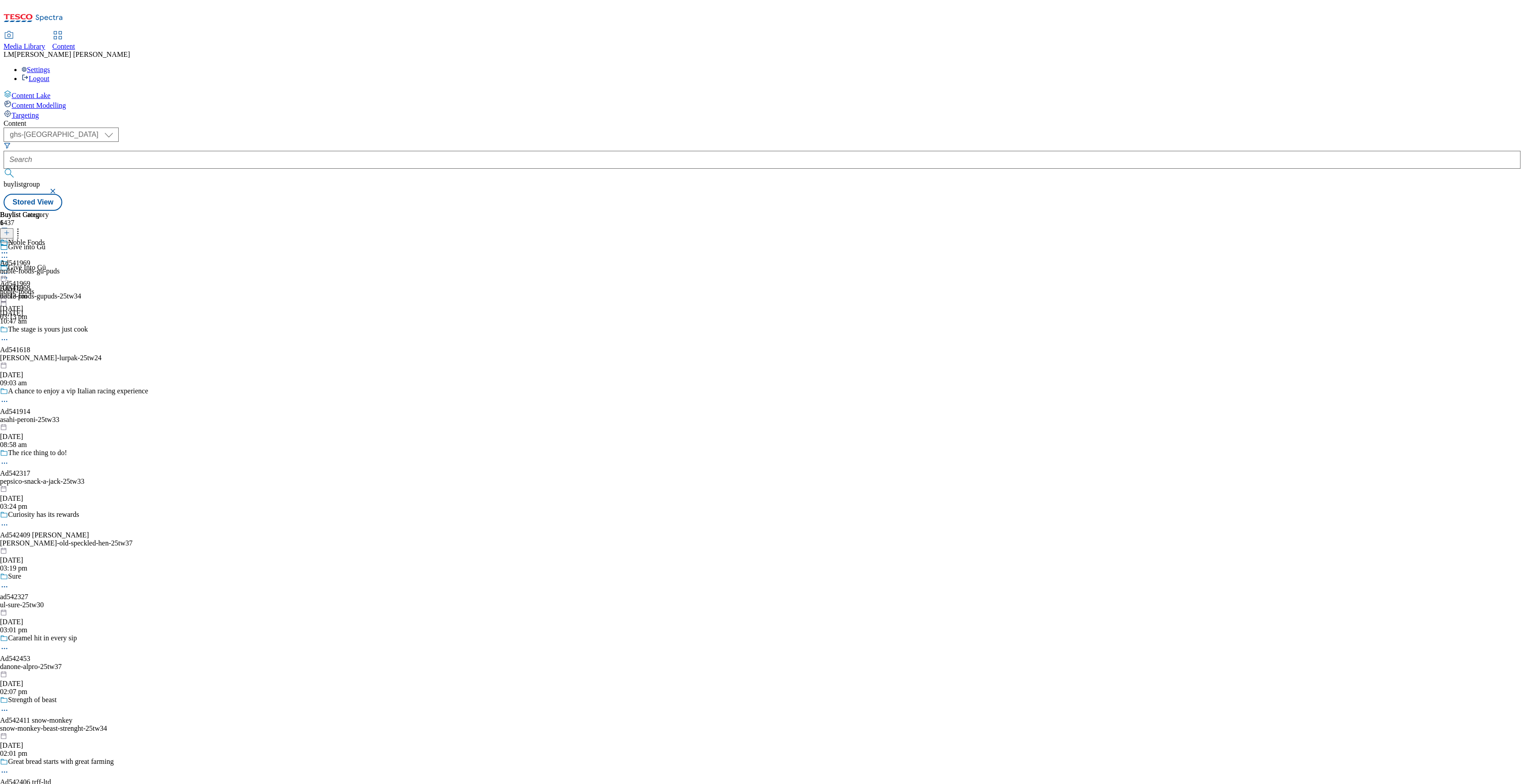
click at [34, 269] on div at bounding box center [16, 274] width 34 height 11
click at [78, 349] on button "Open Preview Url" at bounding box center [48, 354] width 60 height 10
